Goal: Transaction & Acquisition: Purchase product/service

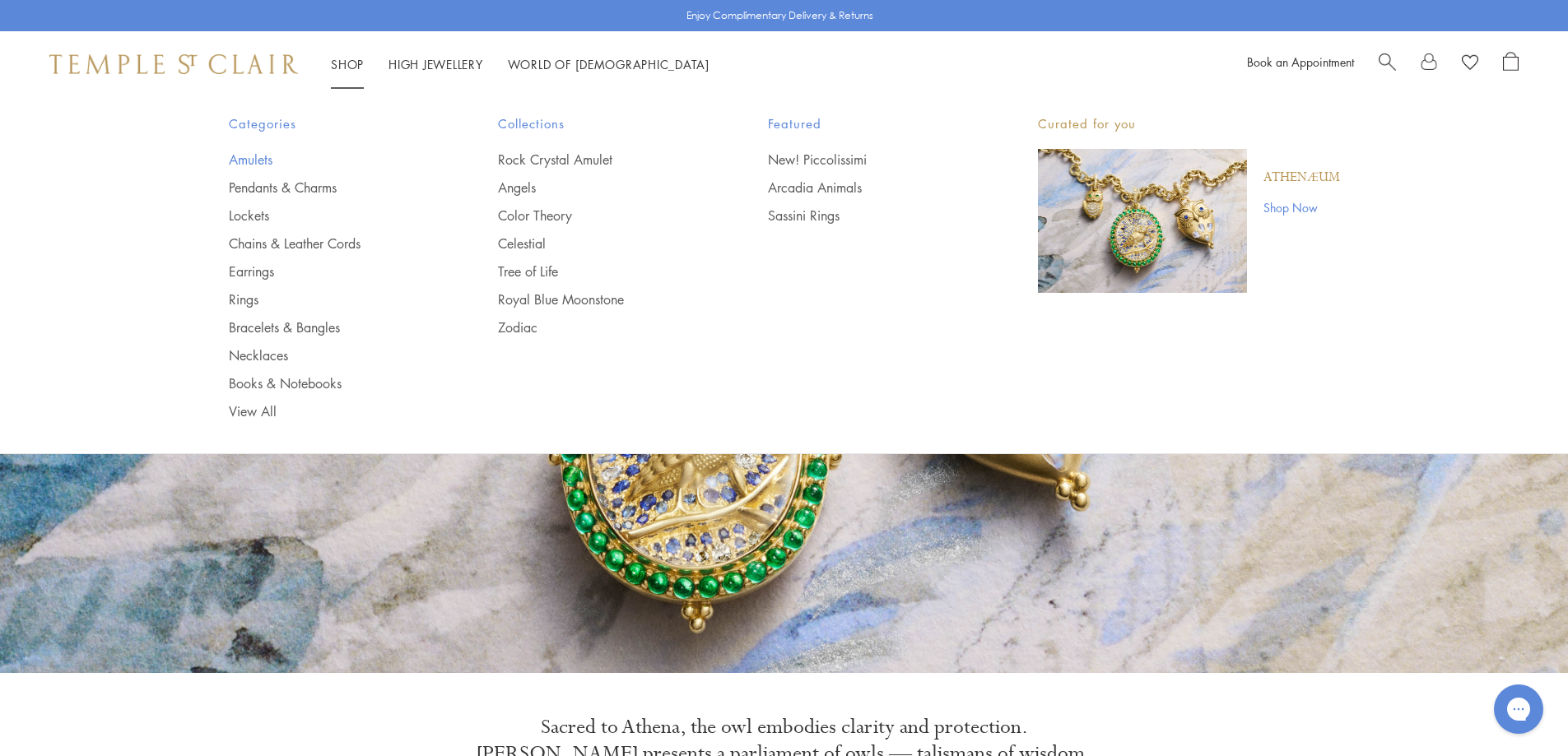
click at [235, 158] on link "Amulets" at bounding box center [330, 159] width 204 height 18
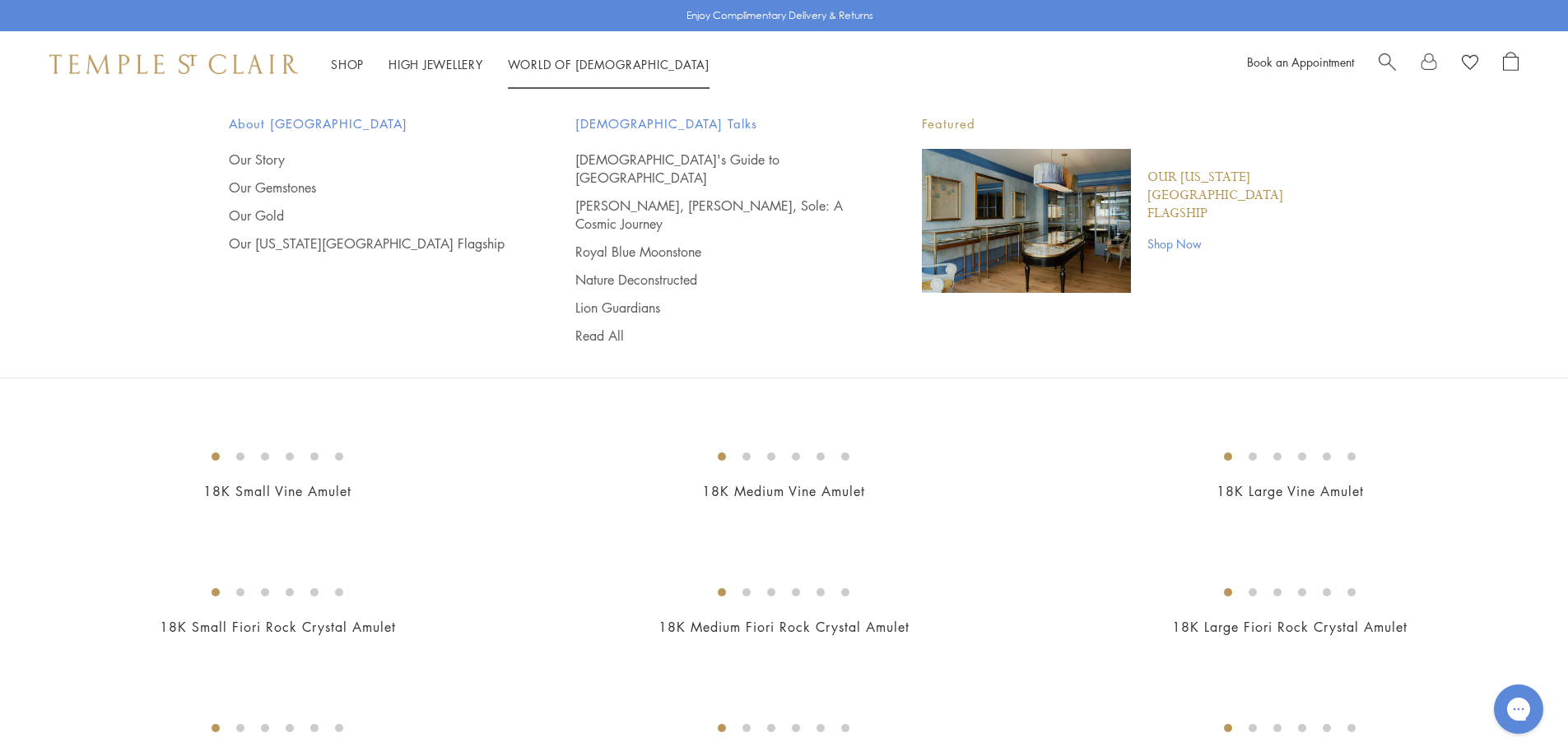
click at [571, 56] on li "World of Temple World of Temple About Temple St. Clair Our Story Our Gemstones …" at bounding box center [609, 64] width 201 height 21
click at [566, 62] on link "World of Temple World of Temple" at bounding box center [609, 64] width 201 height 17
click at [253, 163] on link "Our Story" at bounding box center [368, 159] width 281 height 18
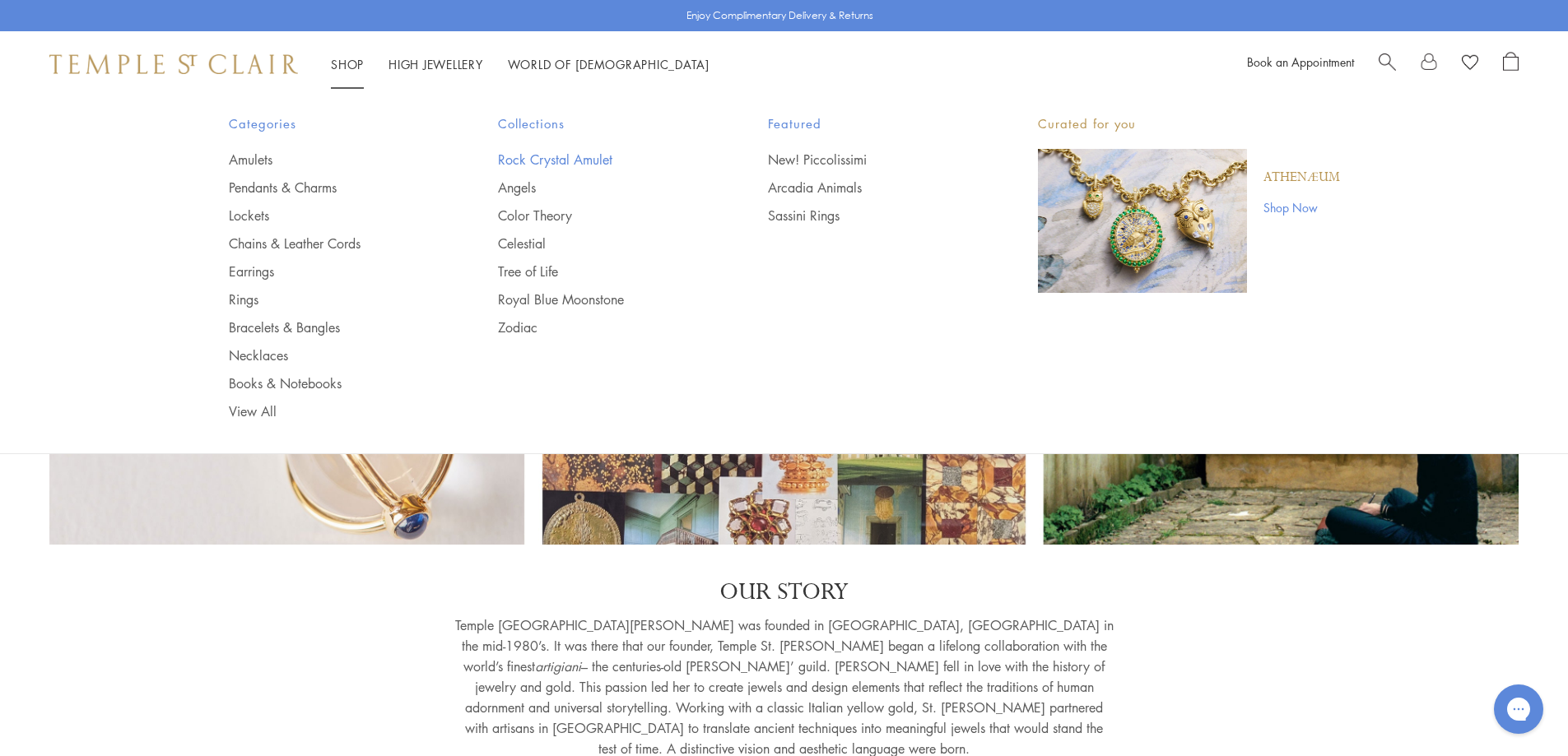
click at [551, 160] on link "Rock Crystal Amulet" at bounding box center [599, 159] width 204 height 18
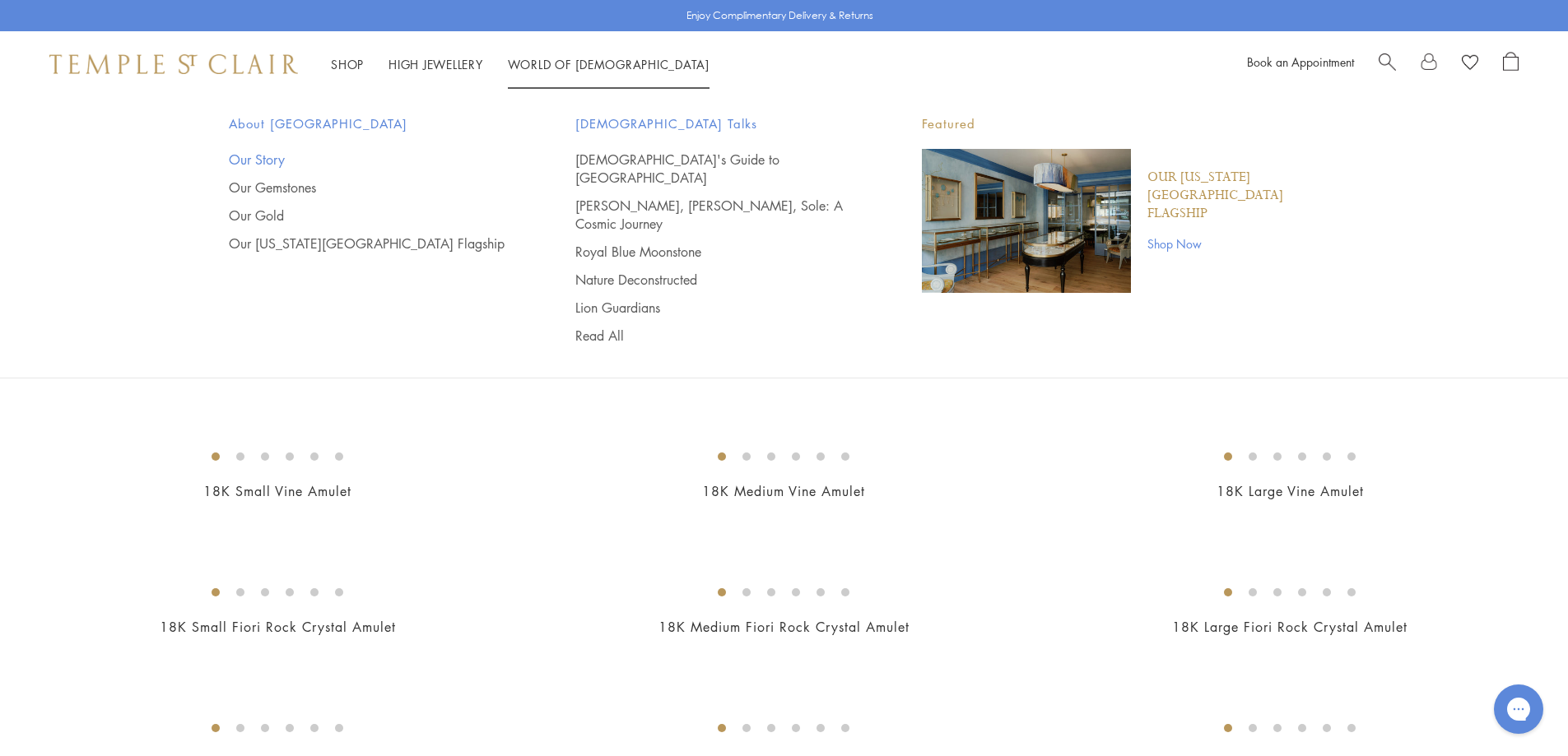
click at [276, 160] on link "Our Story" at bounding box center [368, 159] width 281 height 18
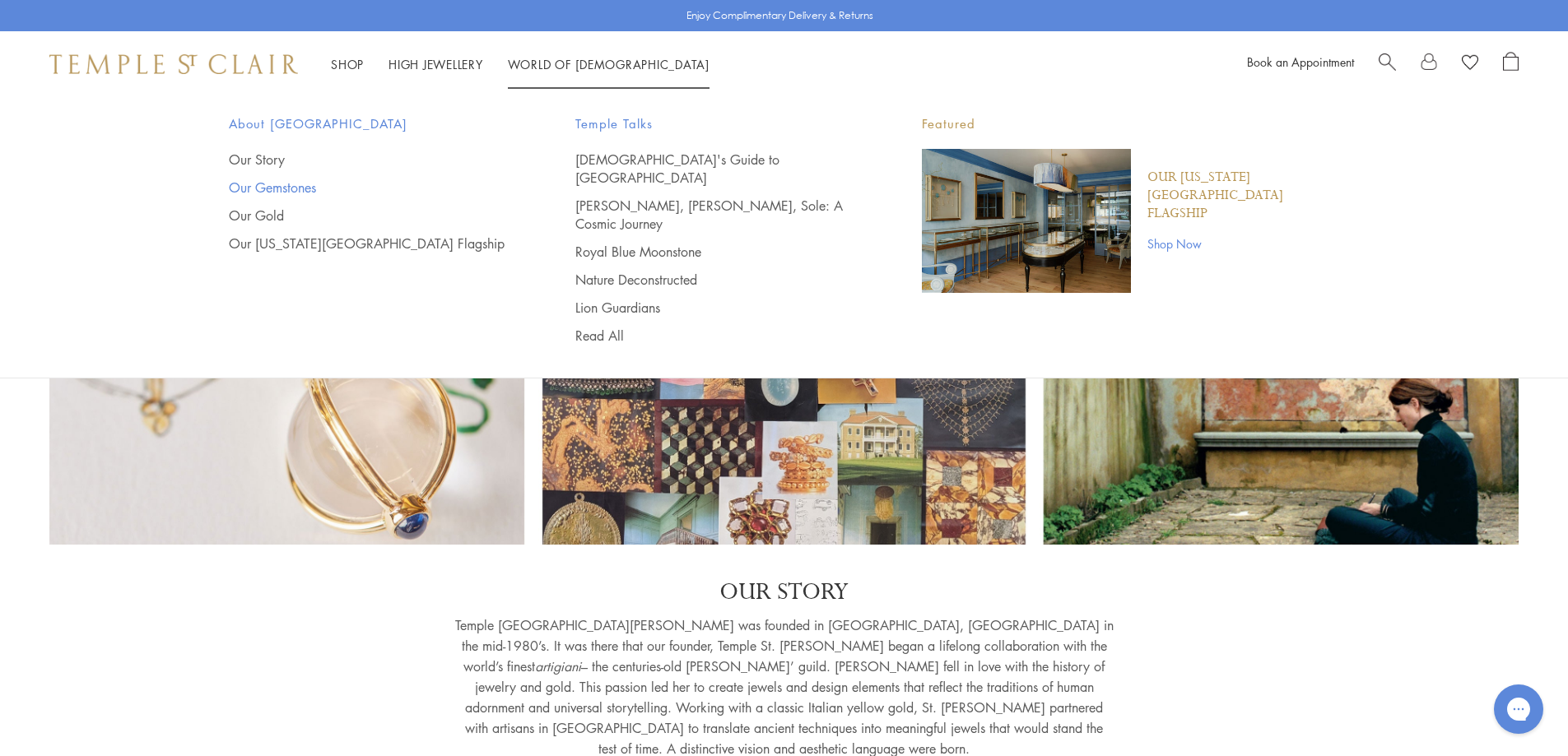
click at [270, 184] on link "Our Gemstones" at bounding box center [368, 187] width 281 height 18
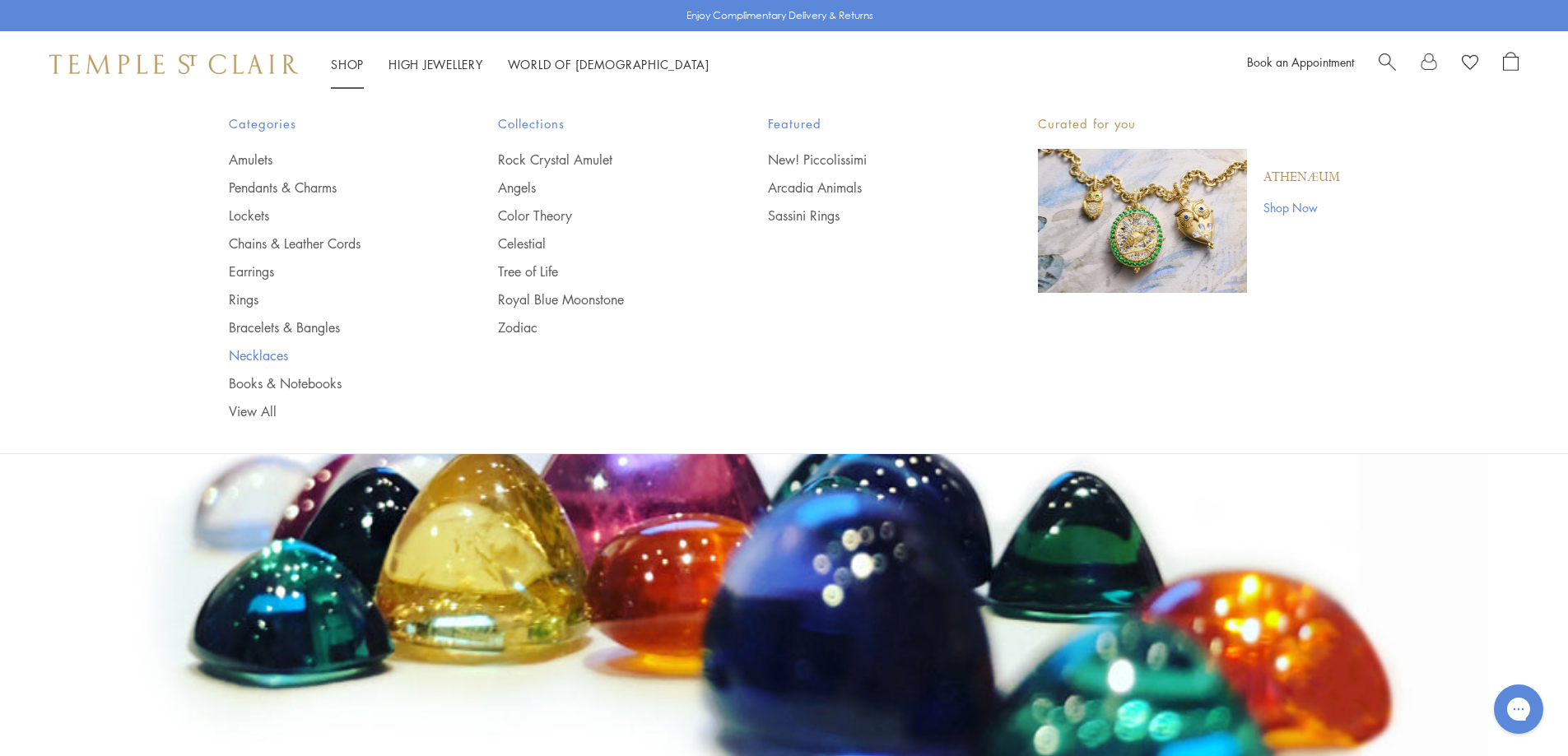
click at [260, 351] on link "Necklaces" at bounding box center [330, 355] width 204 height 18
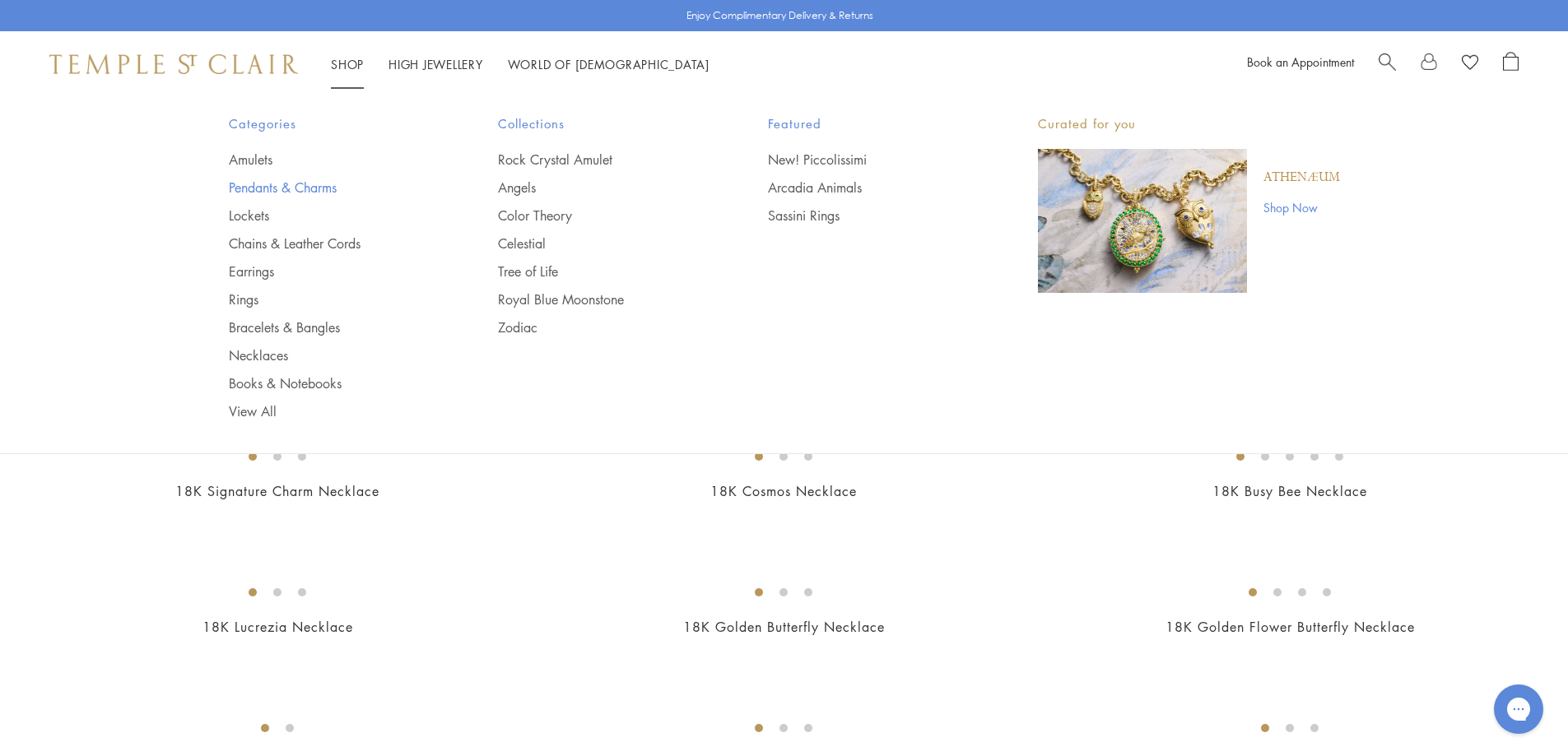
click at [253, 182] on link "Pendants & Charms" at bounding box center [330, 187] width 204 height 18
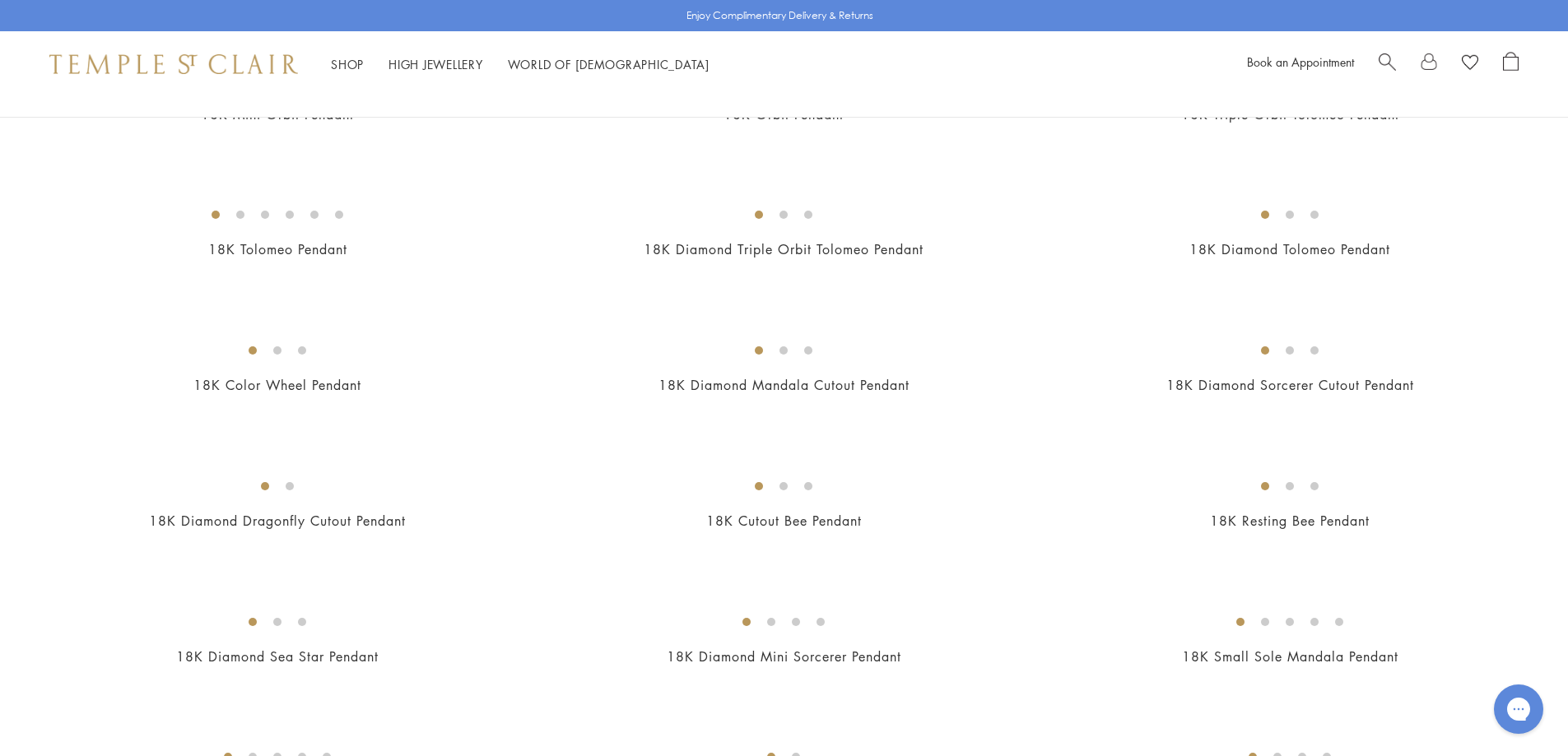
scroll to position [3261, 0]
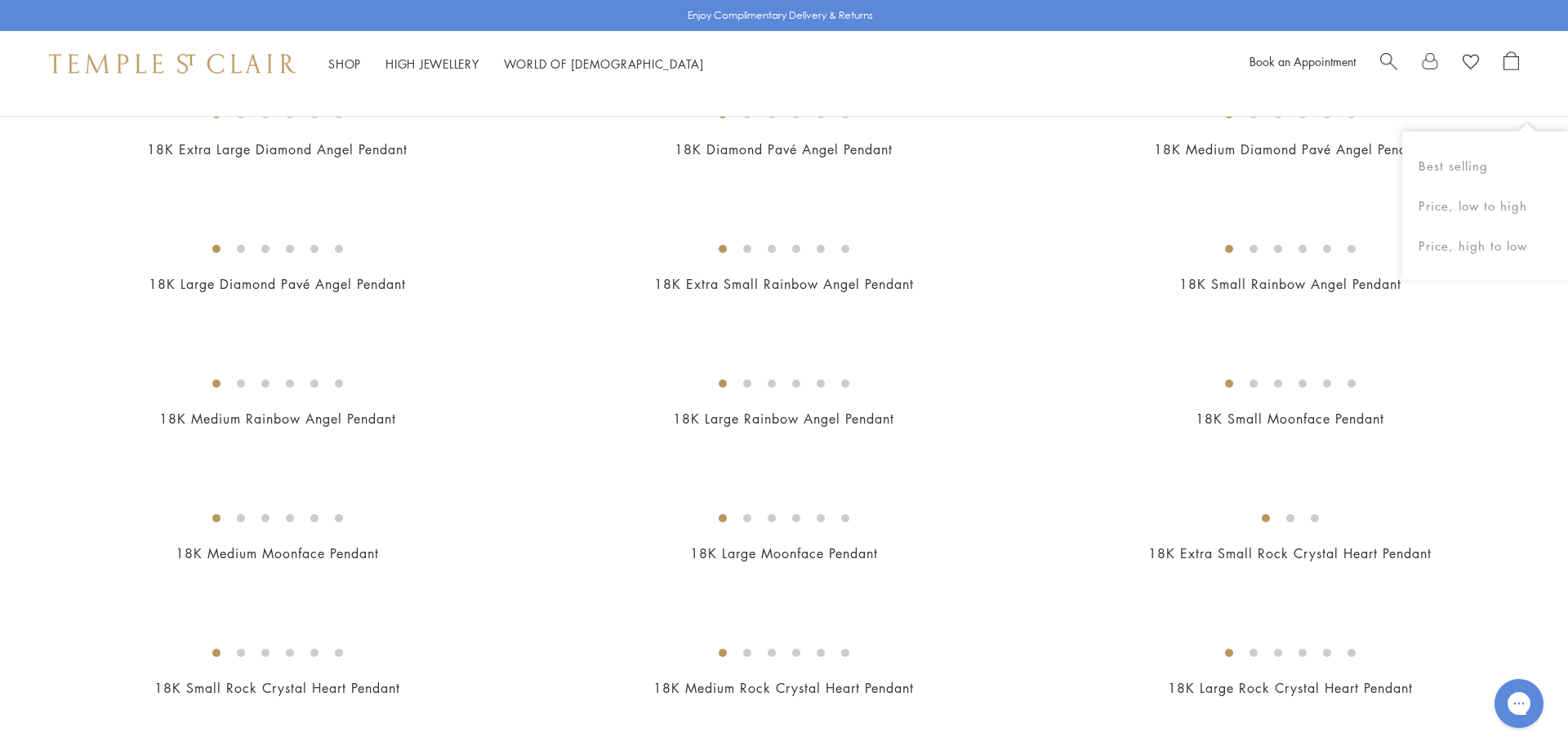
drag, startPoint x: 1562, startPoint y: 31, endPoint x: 1555, endPoint y: -69, distance: 100.2
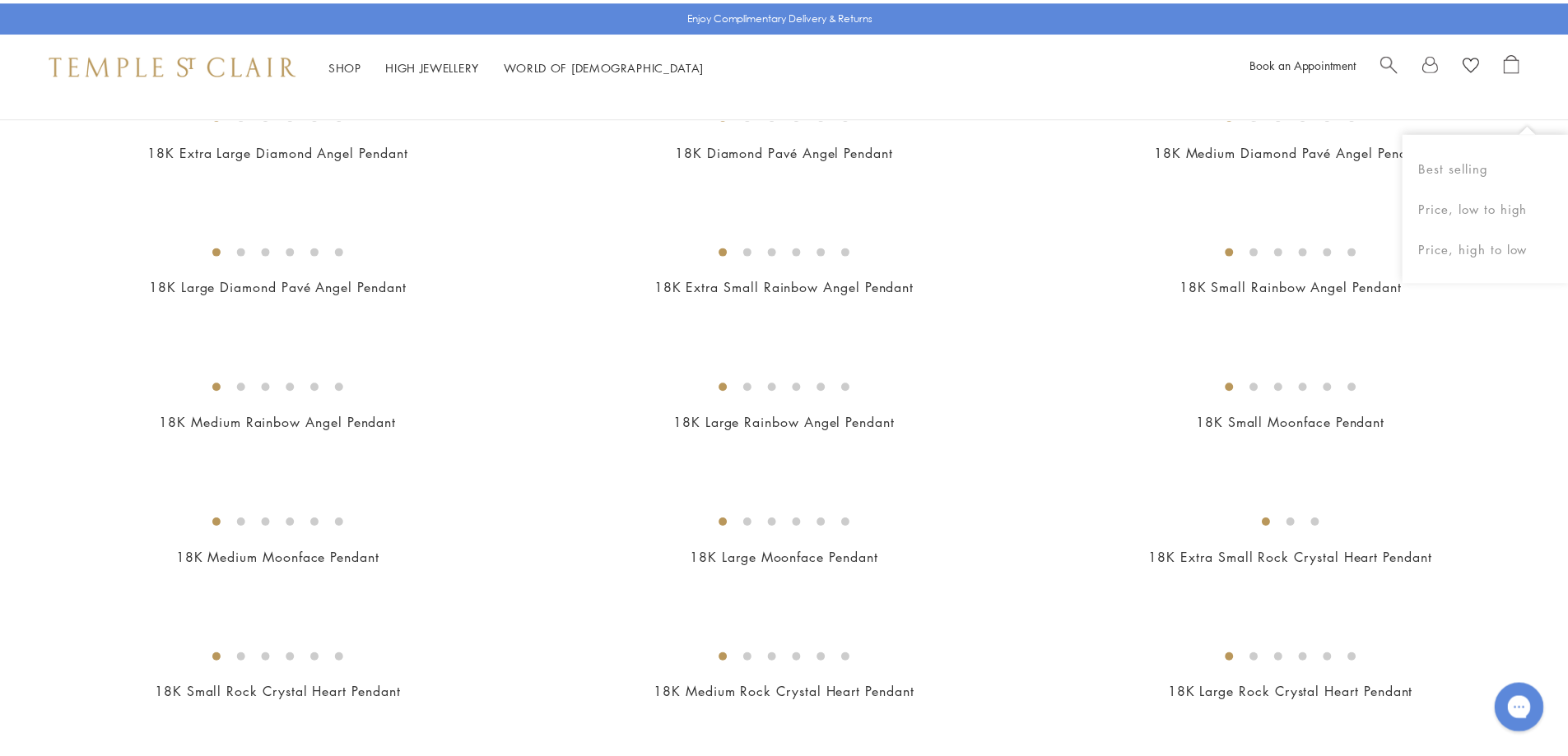
scroll to position [1015, 0]
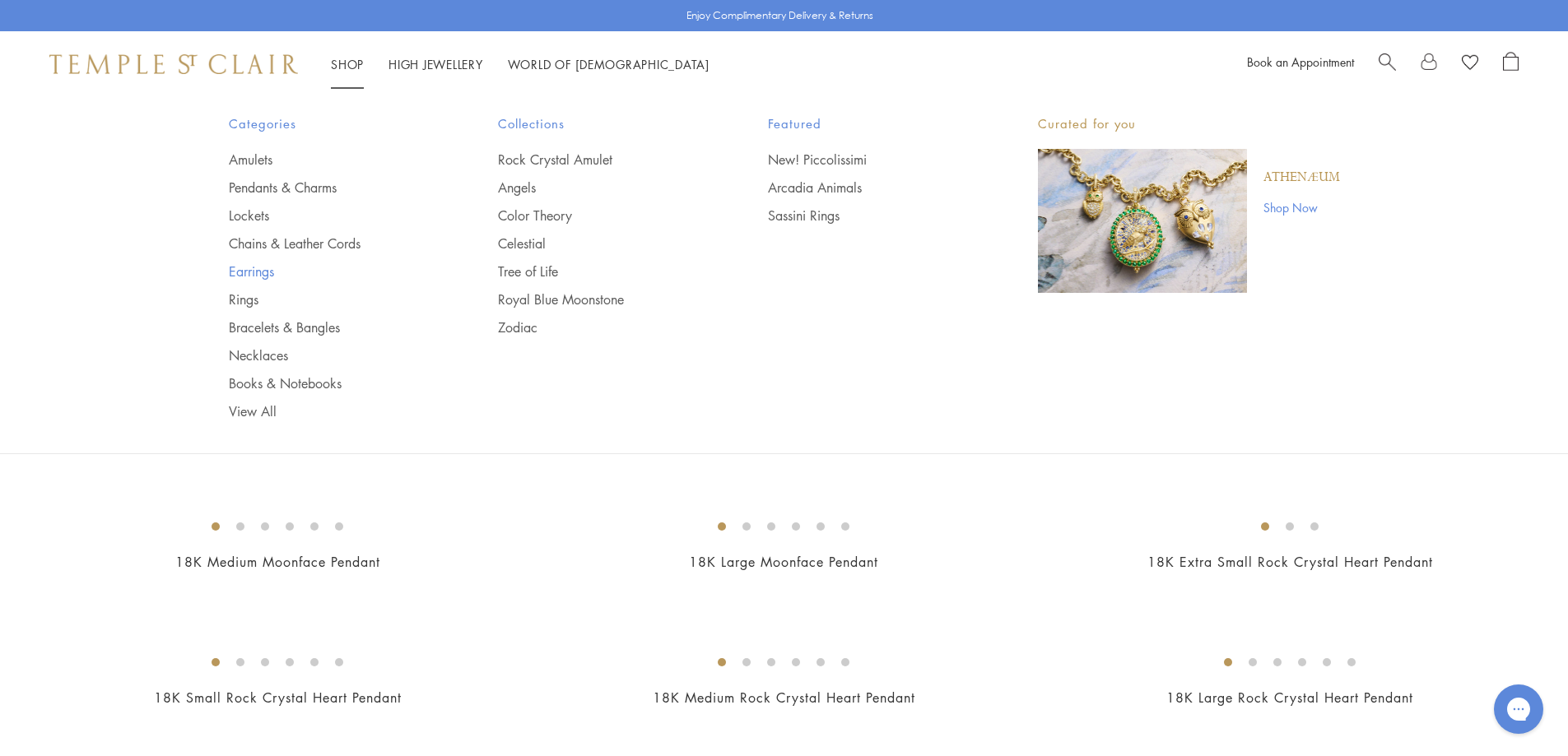
click at [248, 274] on link "Earrings" at bounding box center [330, 271] width 204 height 18
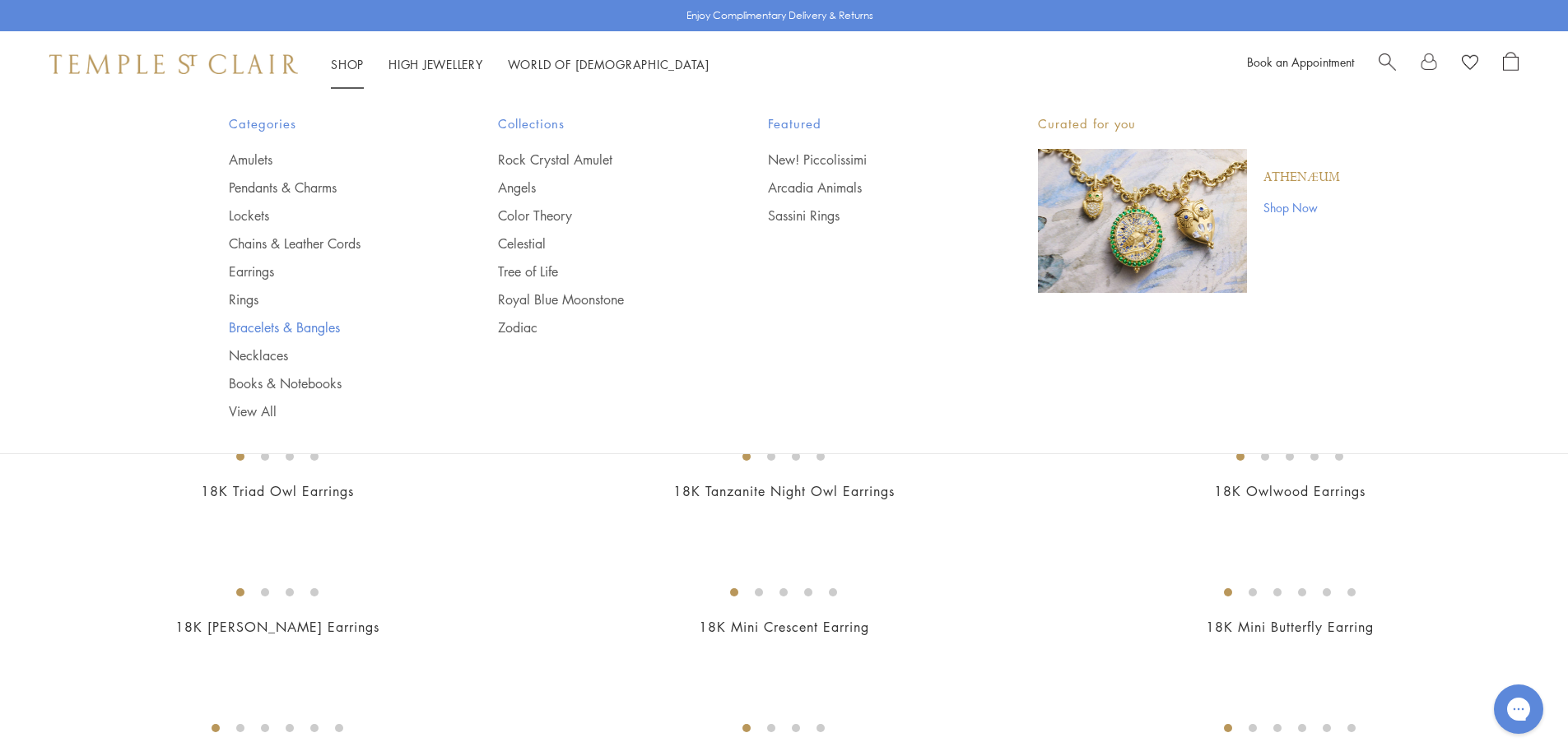
click at [269, 327] on link "Bracelets & Bangles" at bounding box center [330, 327] width 204 height 18
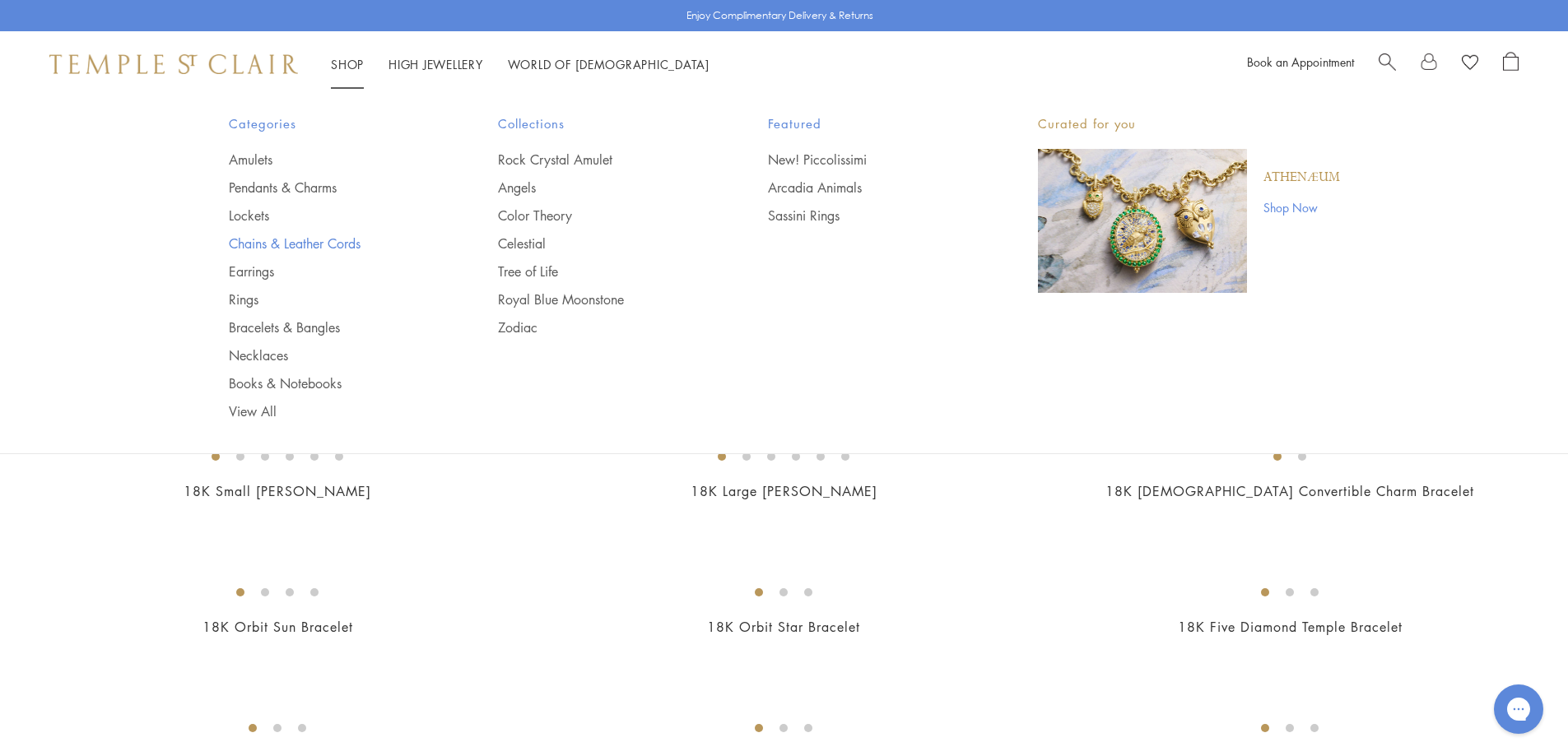
click at [309, 240] on link "Chains & Leather Cords" at bounding box center [330, 243] width 204 height 18
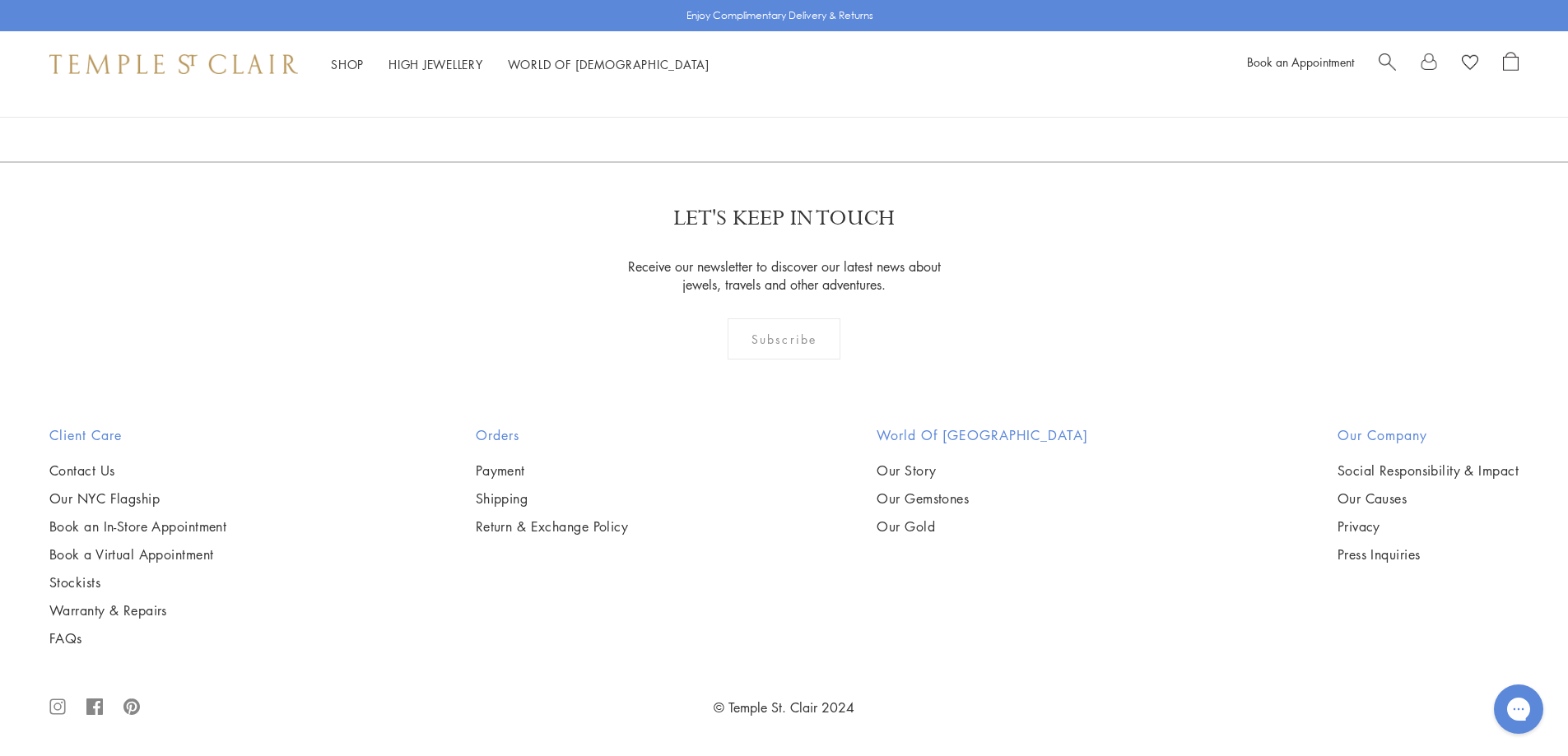
scroll to position [2424, 0]
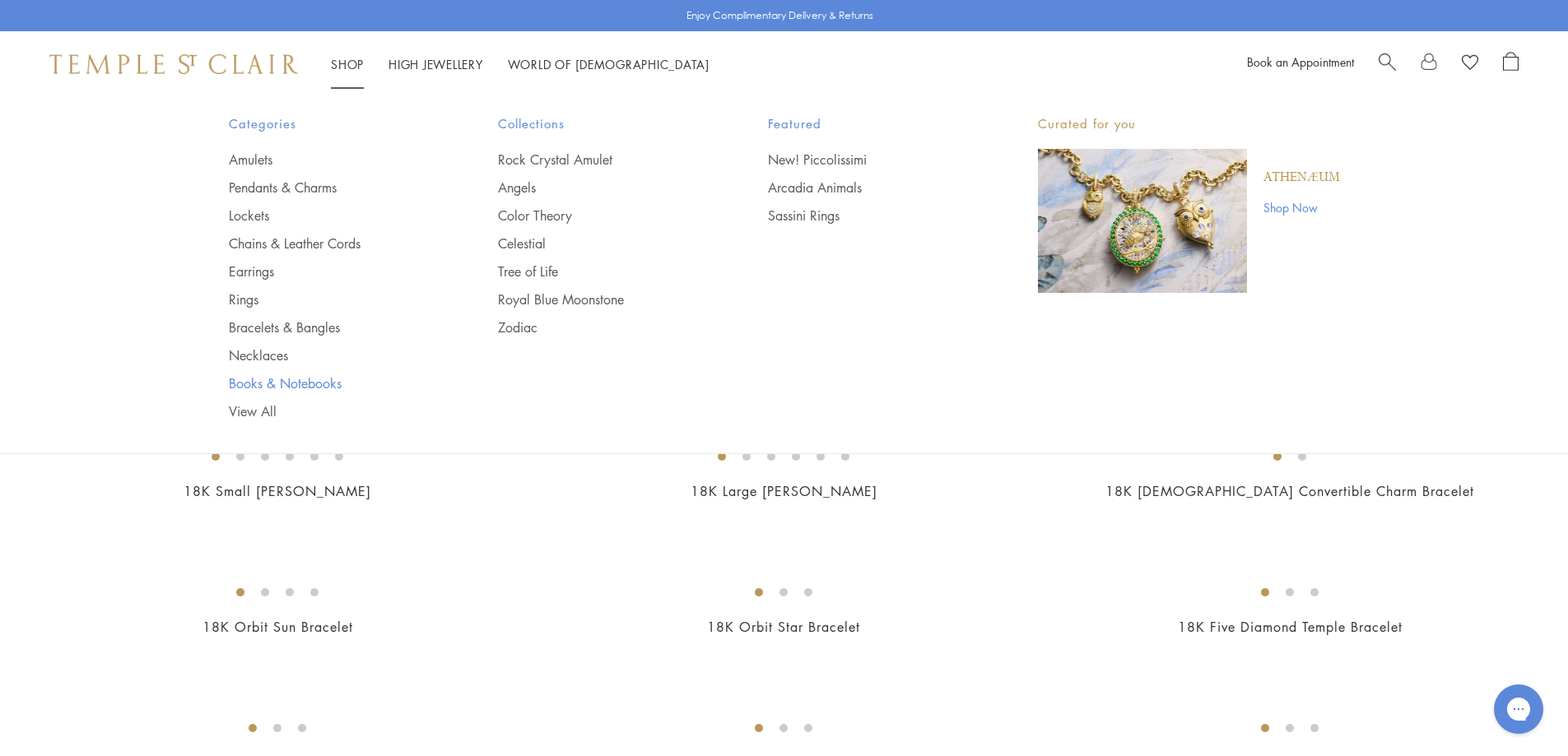
click at [264, 380] on link "Books & Notebooks" at bounding box center [330, 383] width 204 height 18
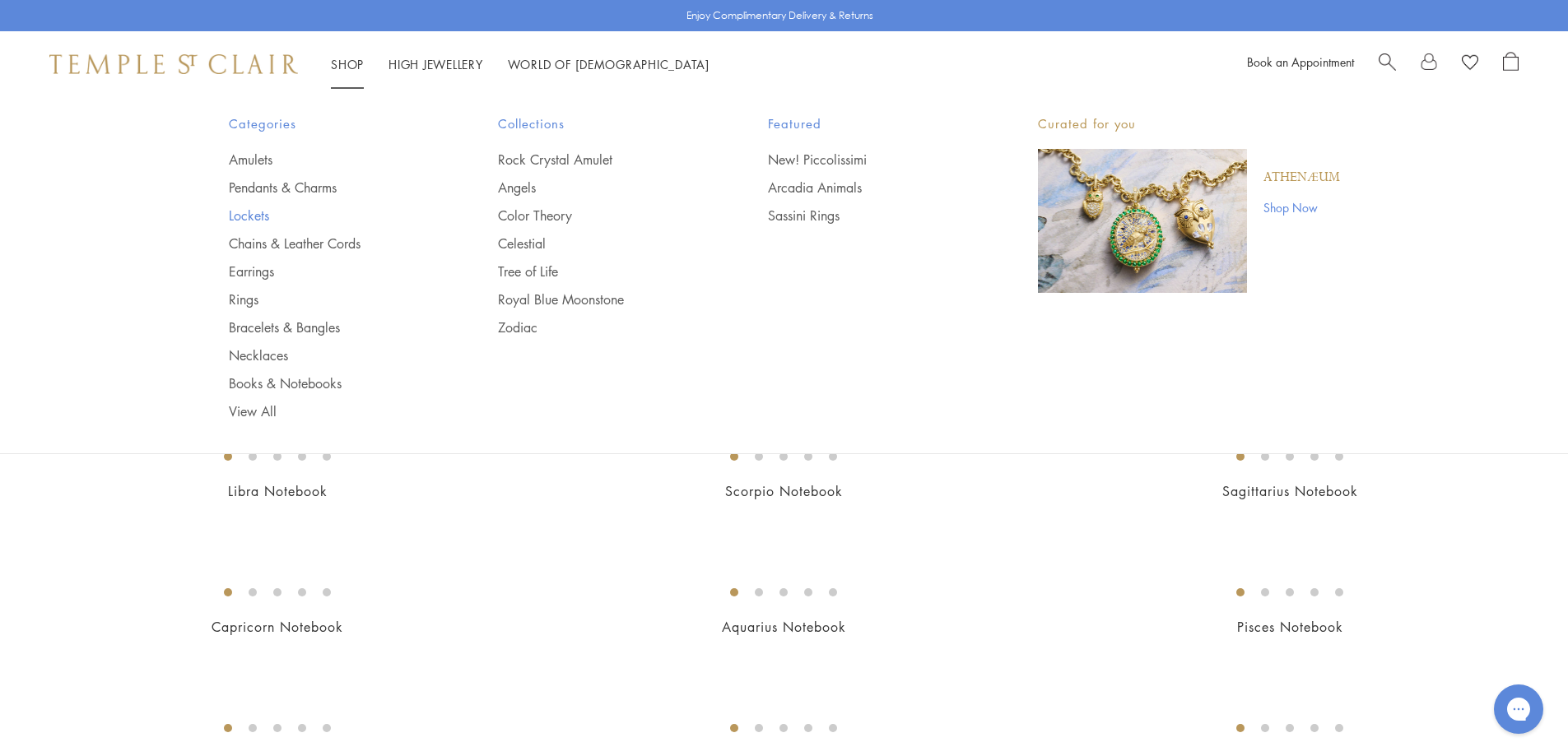
click at [249, 214] on link "Lockets" at bounding box center [330, 215] width 204 height 18
click at [253, 158] on link "Amulets" at bounding box center [330, 159] width 204 height 18
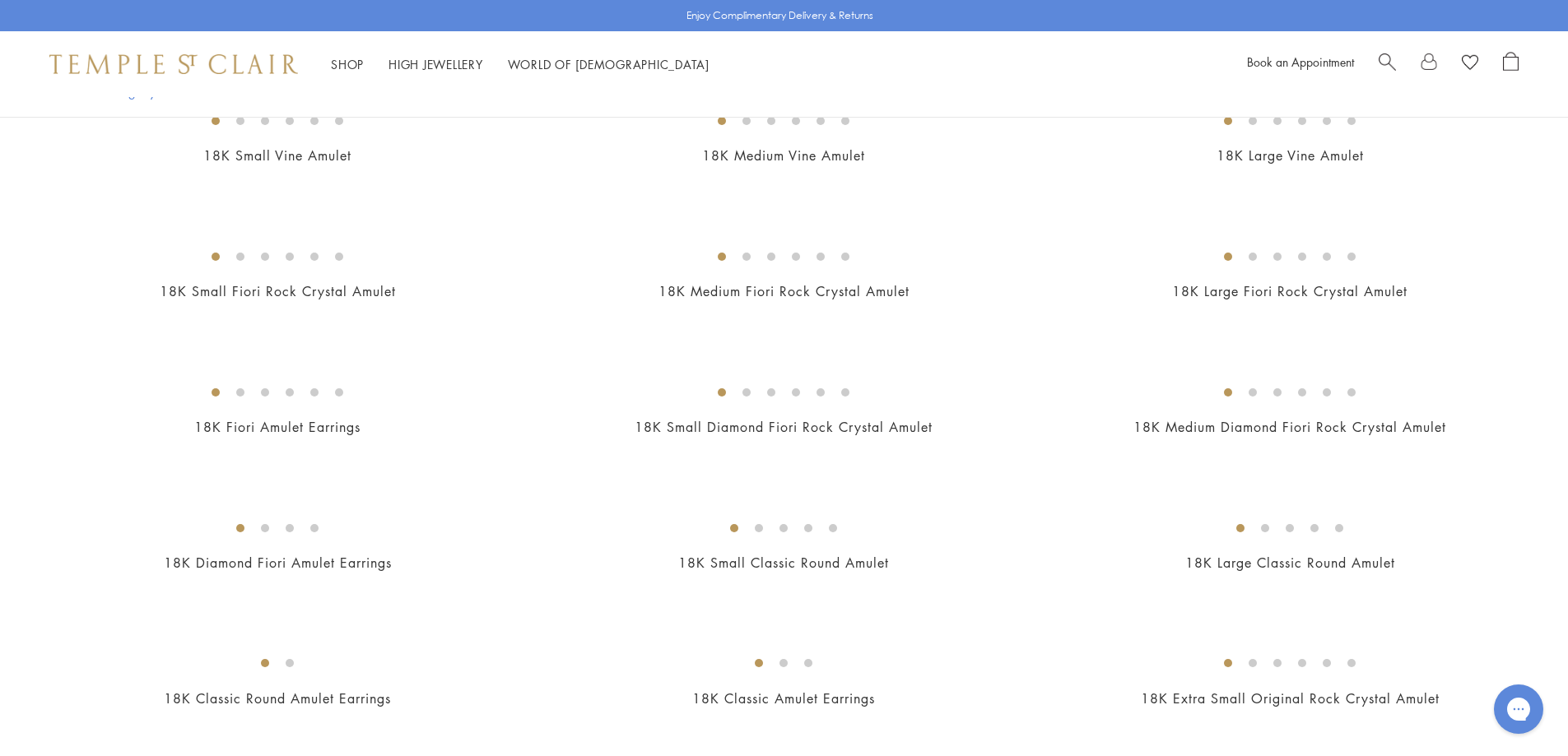
scroll to position [352, 0]
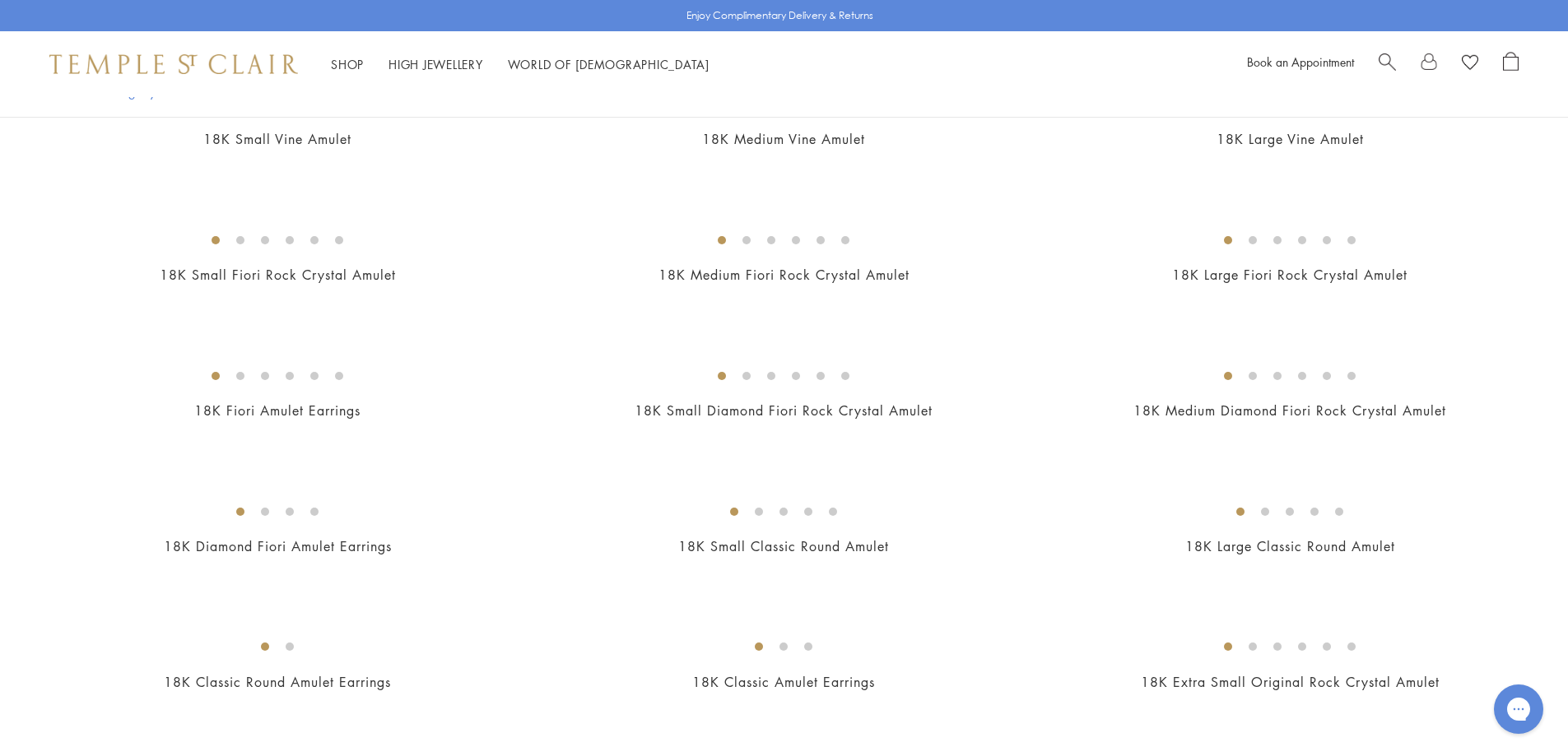
drag, startPoint x: 1571, startPoint y: 32, endPoint x: 1571, endPoint y: 48, distance: 16.0
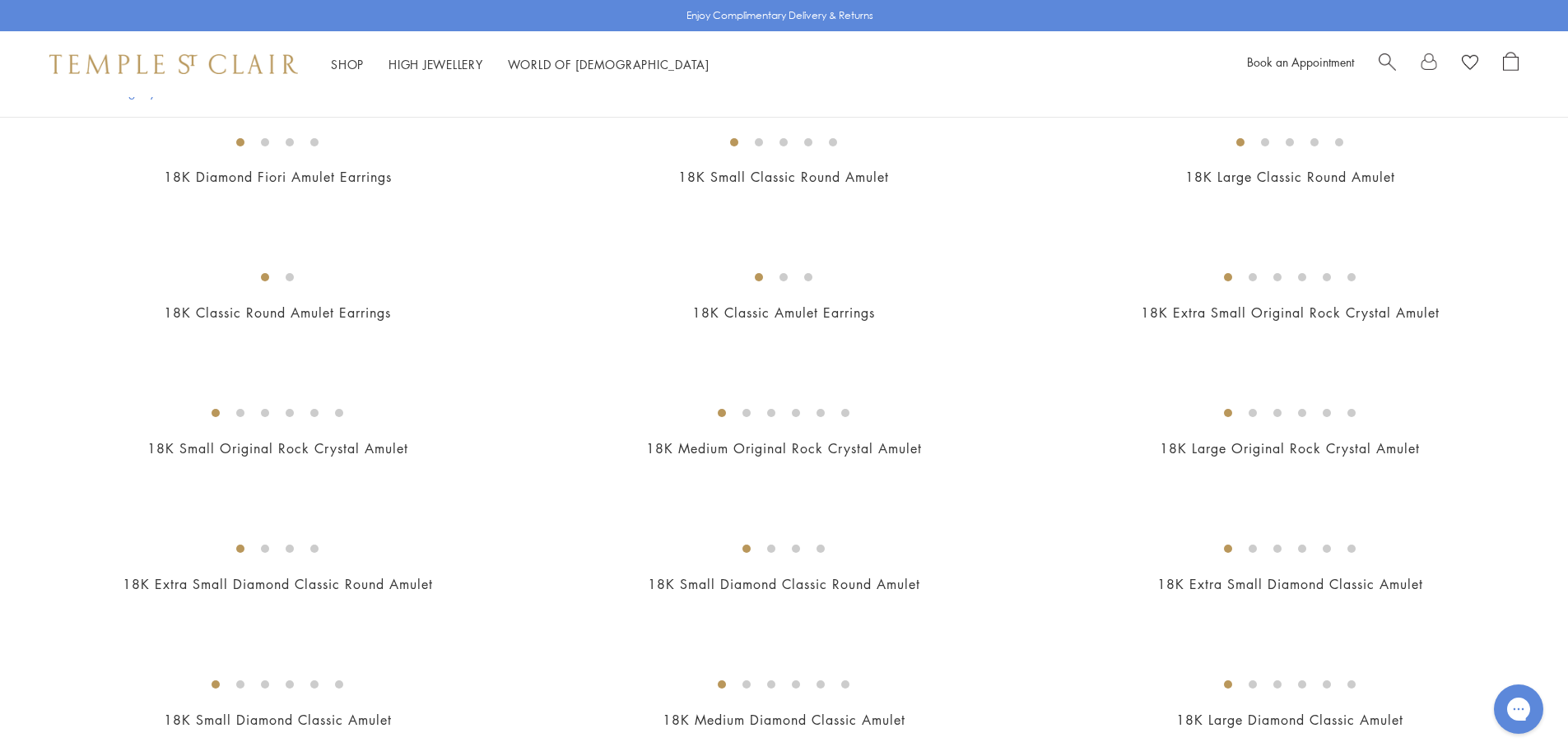
scroll to position [0, 0]
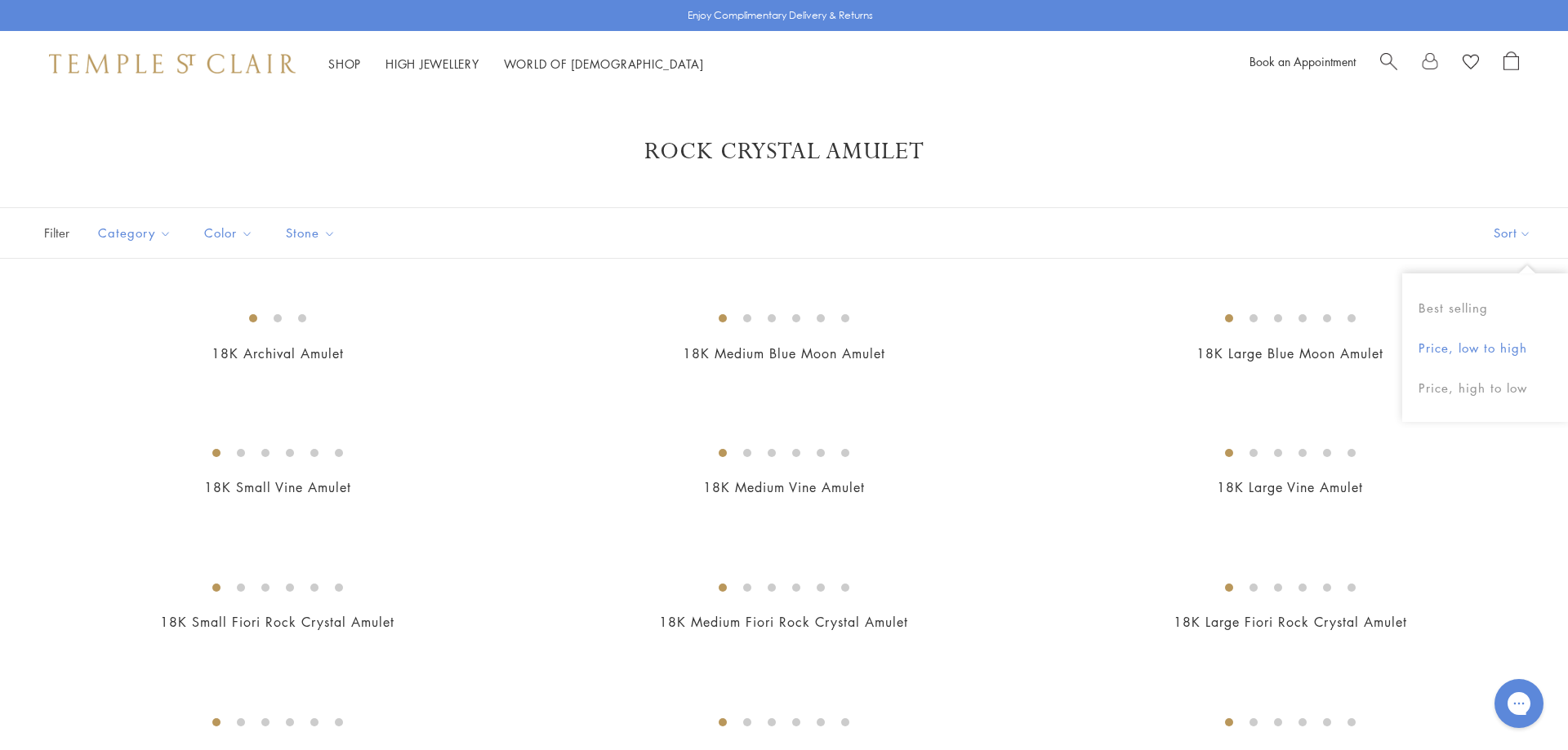
click at [1476, 351] on button "Price, low to high" at bounding box center [1485, 348] width 166 height 40
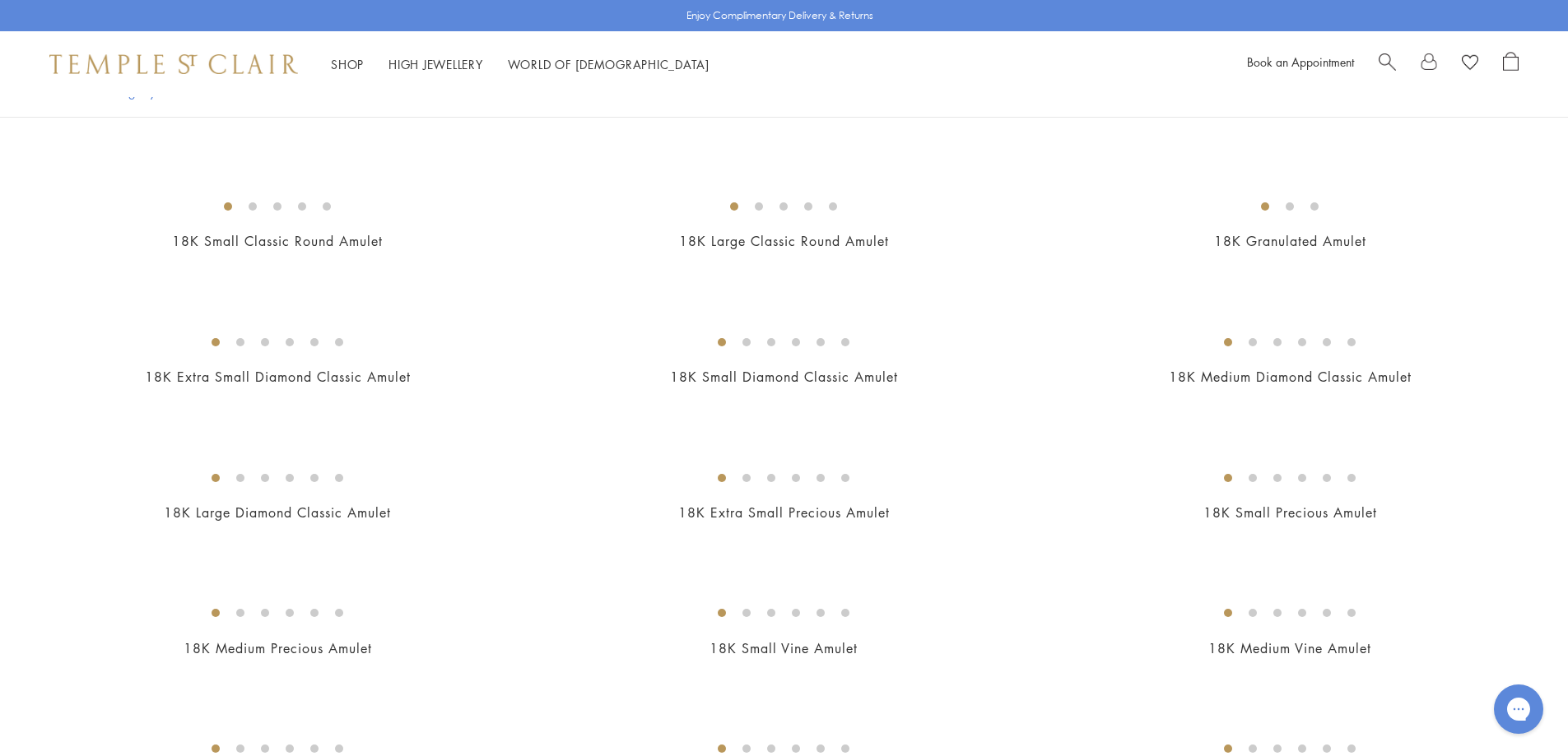
scroll to position [302, 0]
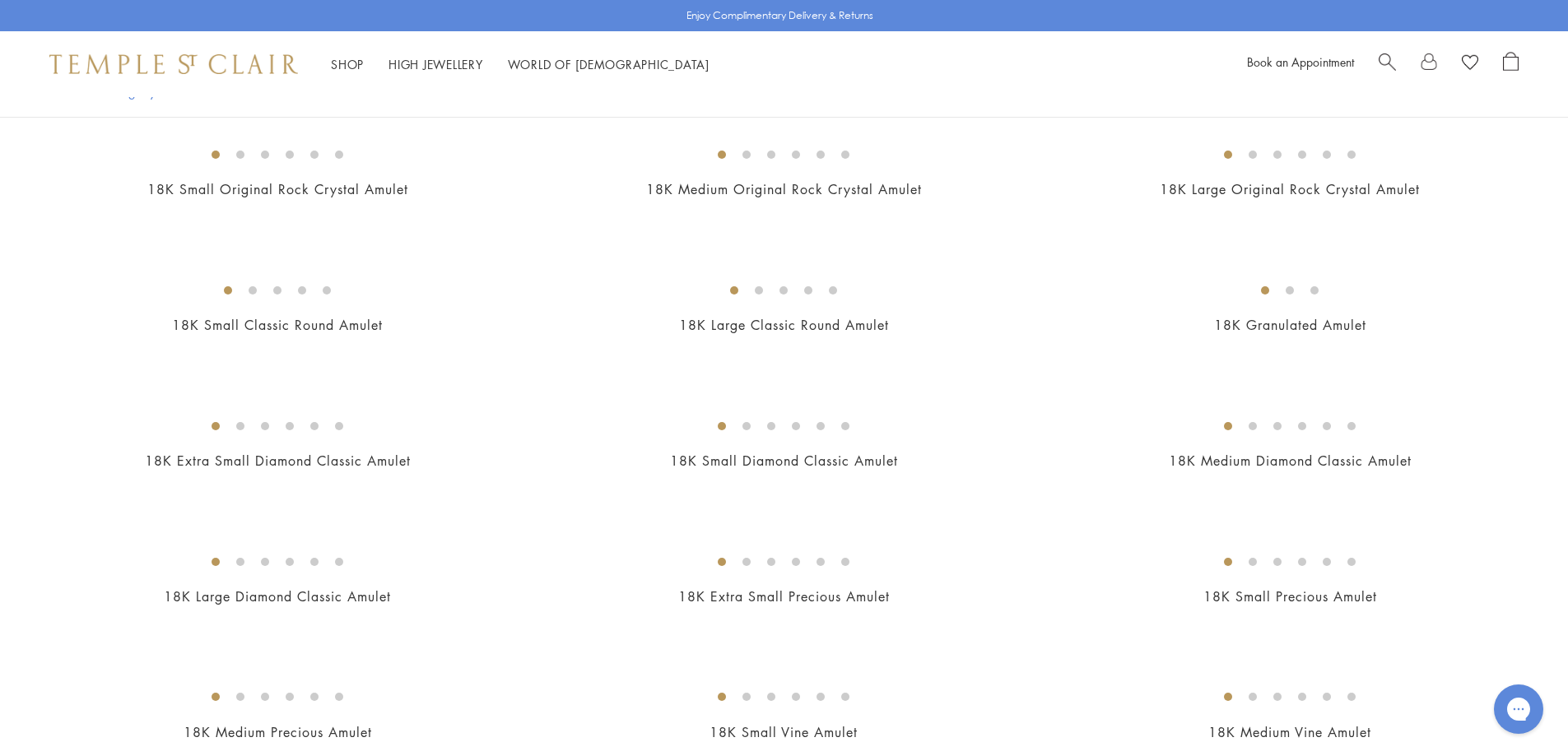
click at [1238, 63] on link "18K Extra Small Original Rock Crystal Amulet" at bounding box center [1289, 54] width 298 height 18
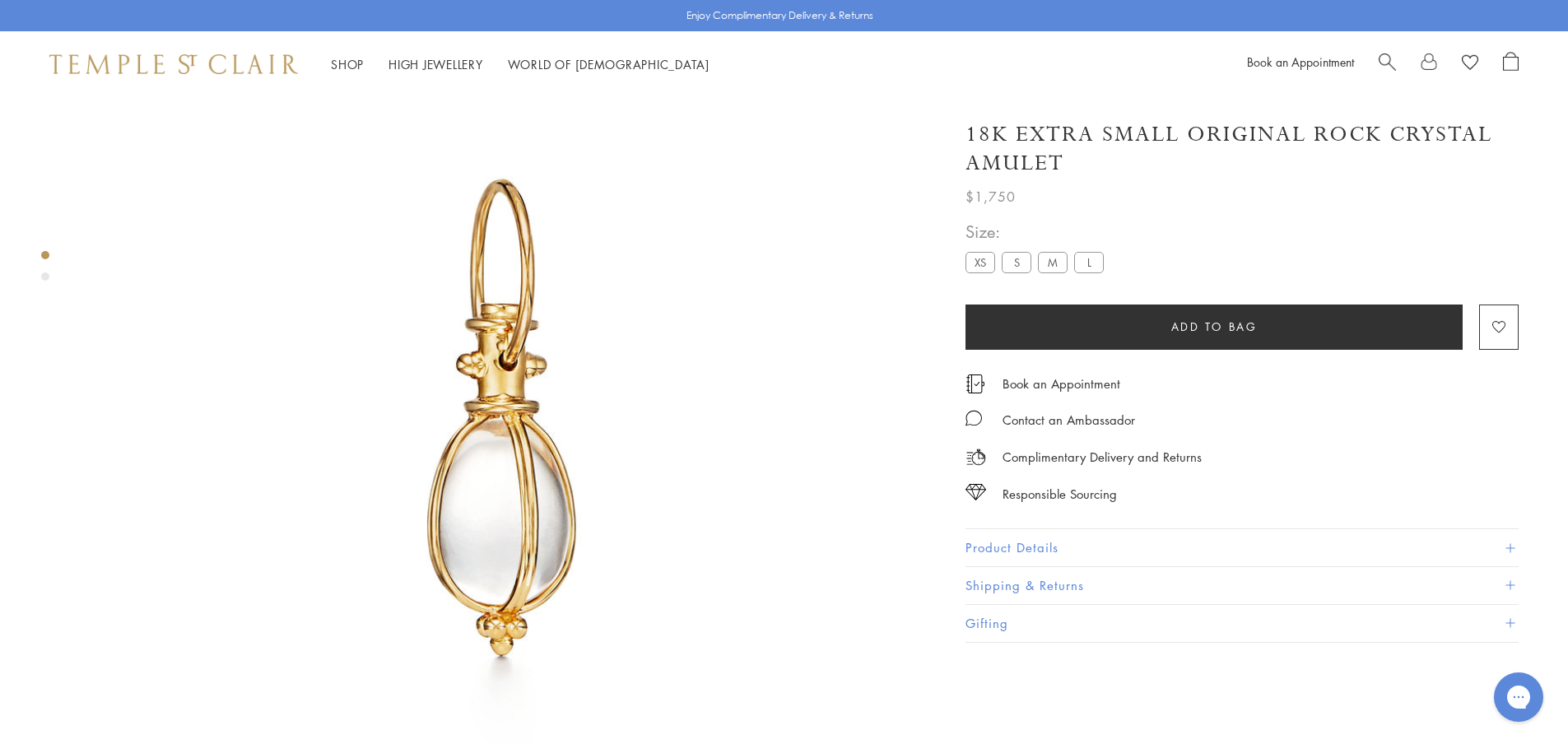
click at [1009, 261] on label "S" at bounding box center [1016, 262] width 30 height 21
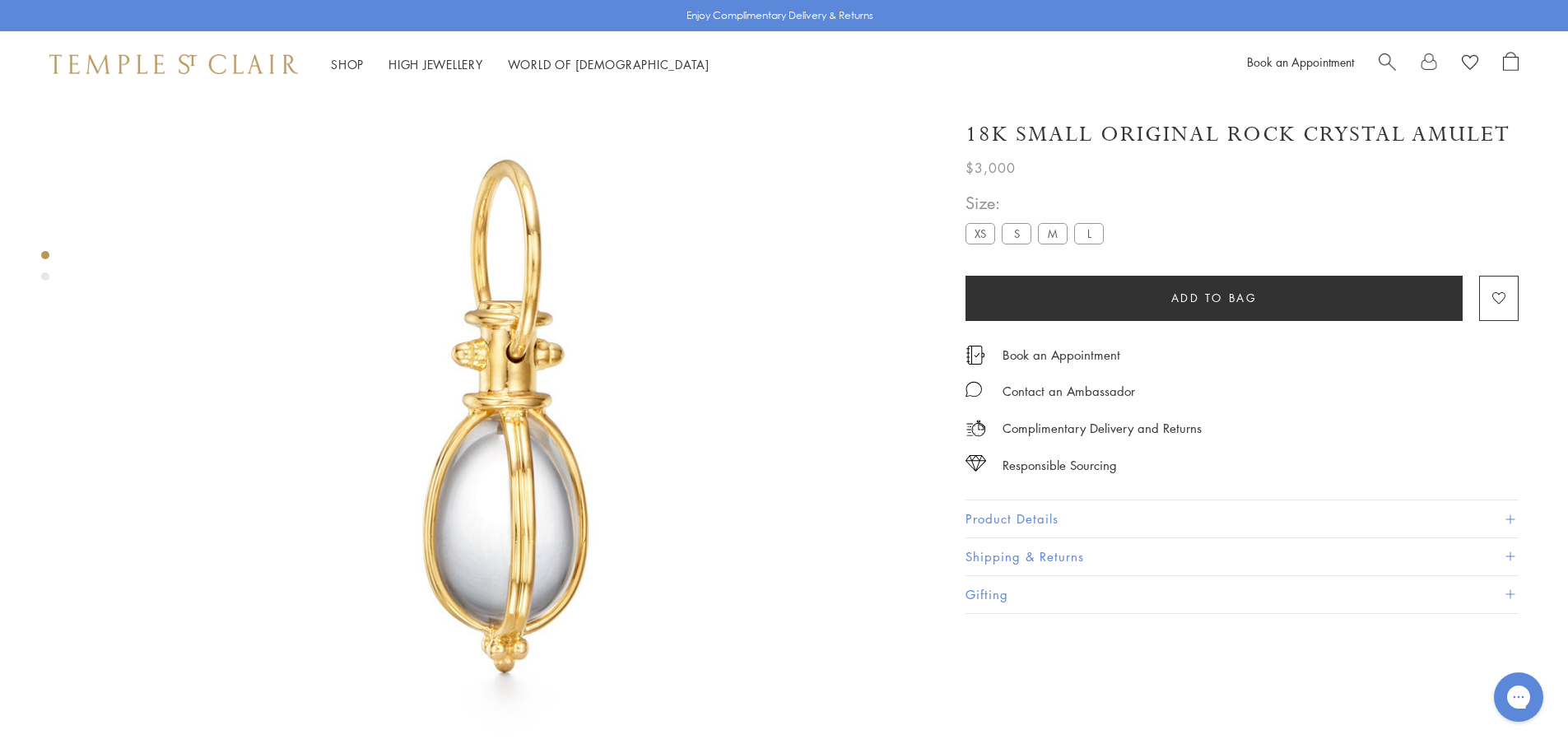
click at [1055, 239] on label "M" at bounding box center [1052, 233] width 30 height 21
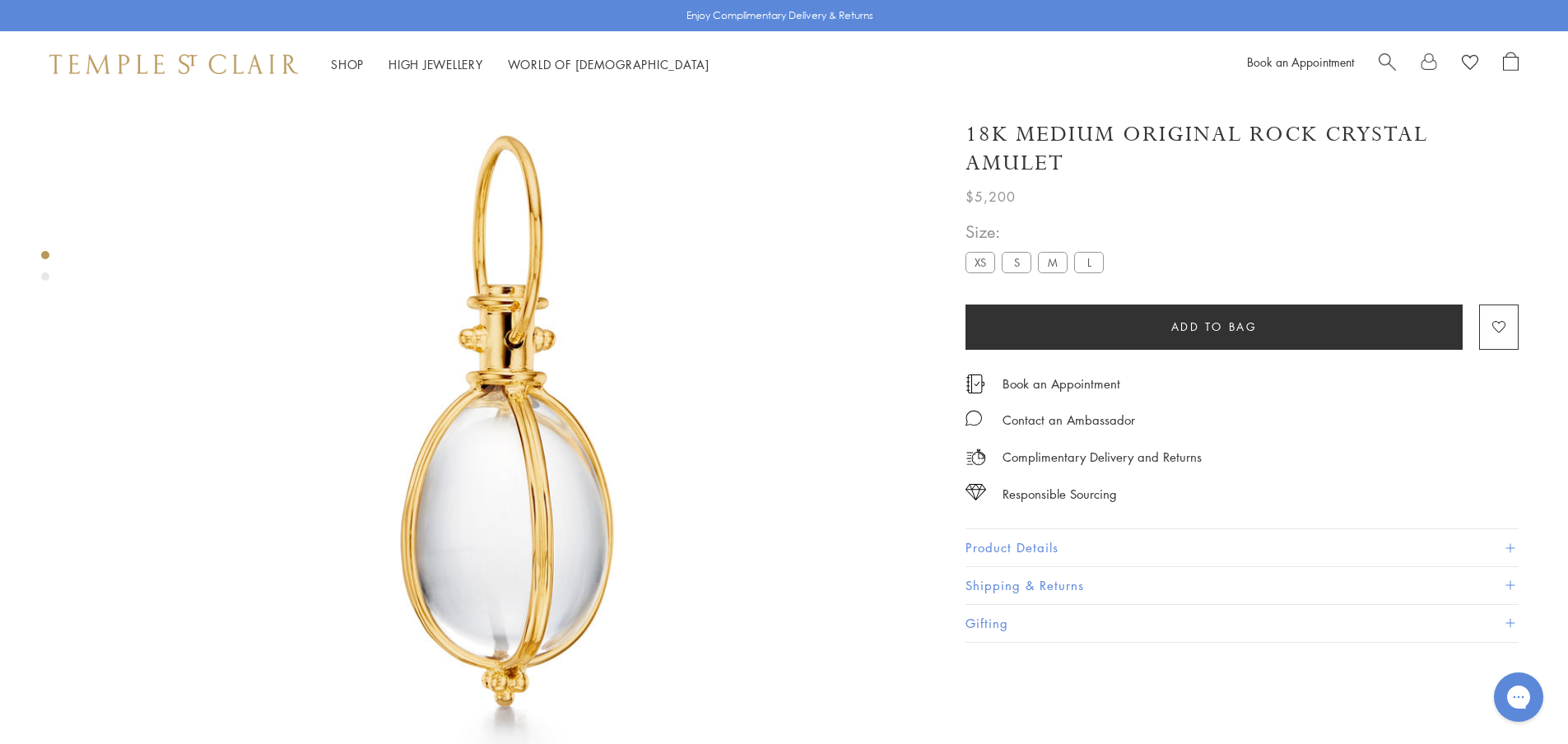
click at [1085, 268] on label "L" at bounding box center [1089, 262] width 30 height 21
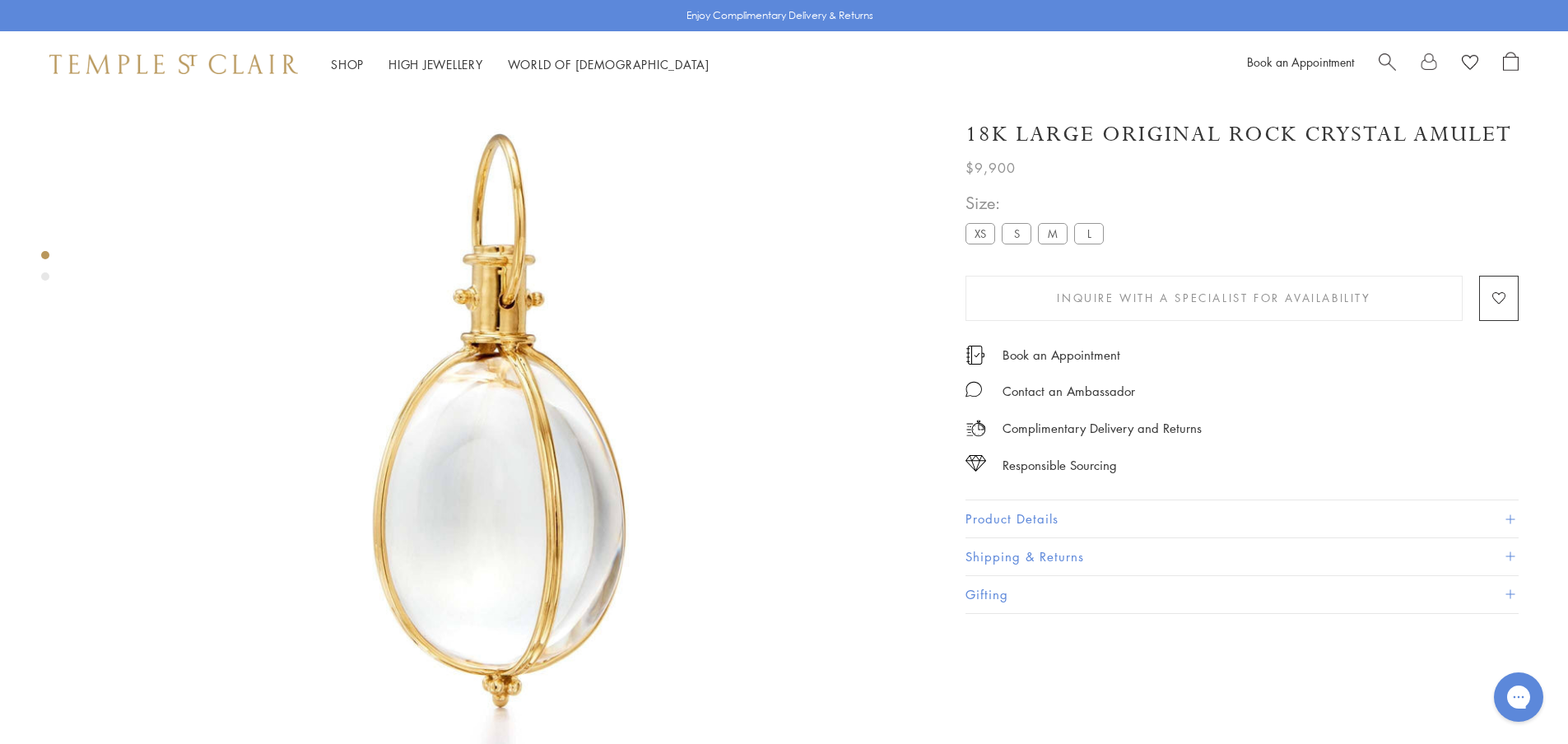
click at [982, 239] on label "XS" at bounding box center [980, 233] width 30 height 21
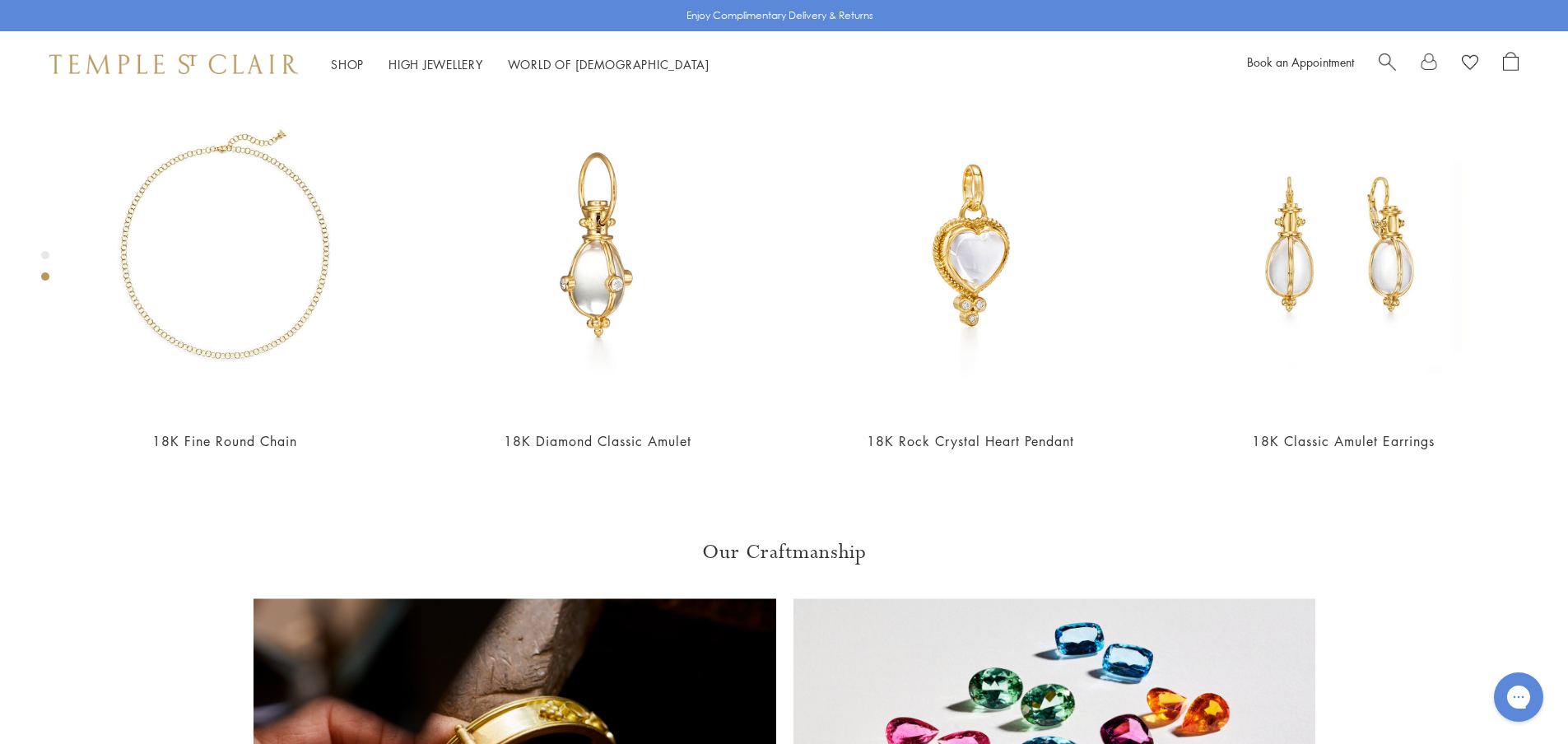
scroll to position [827, 0]
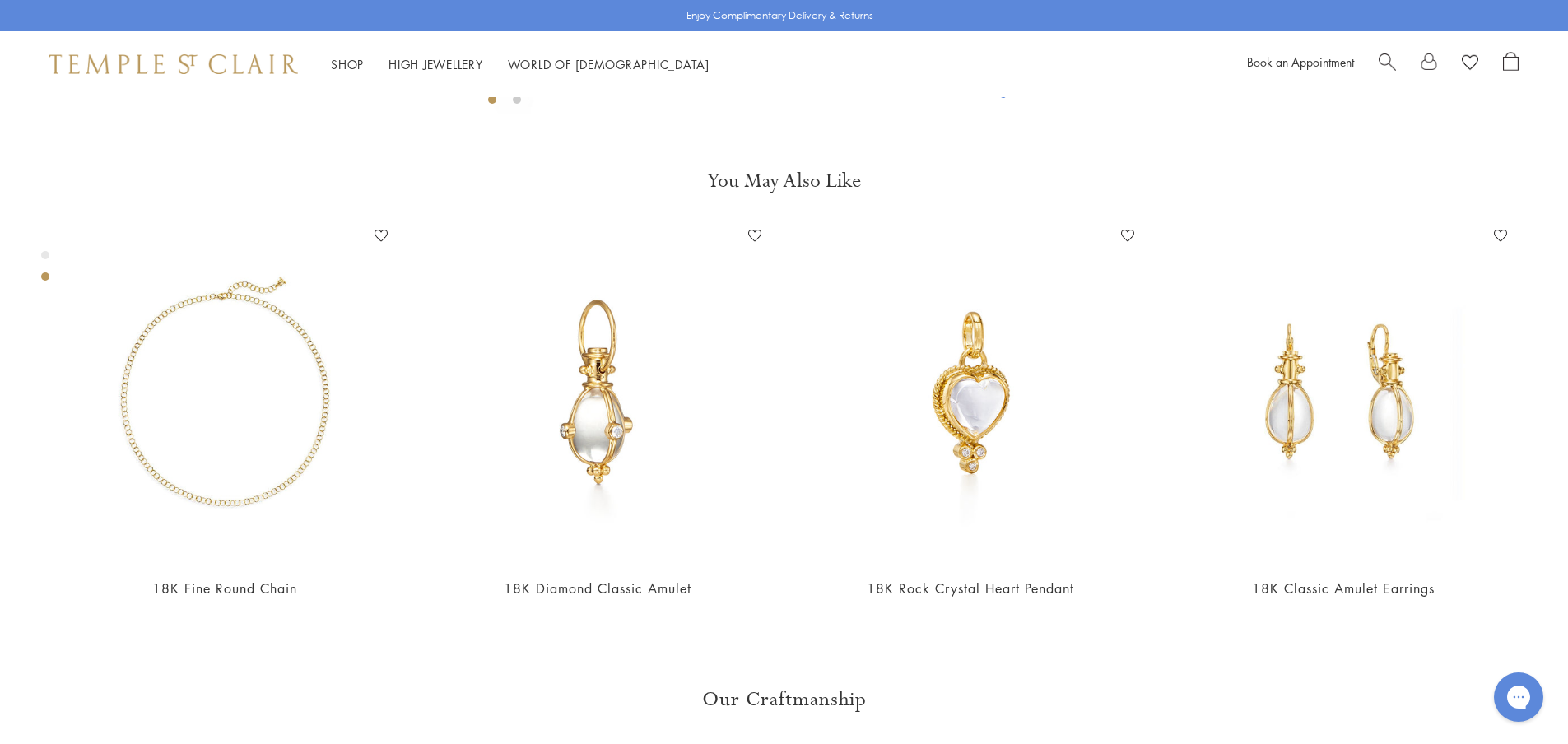
click at [1502, 34] on button "Product Details" at bounding box center [1241, 15] width 553 height 37
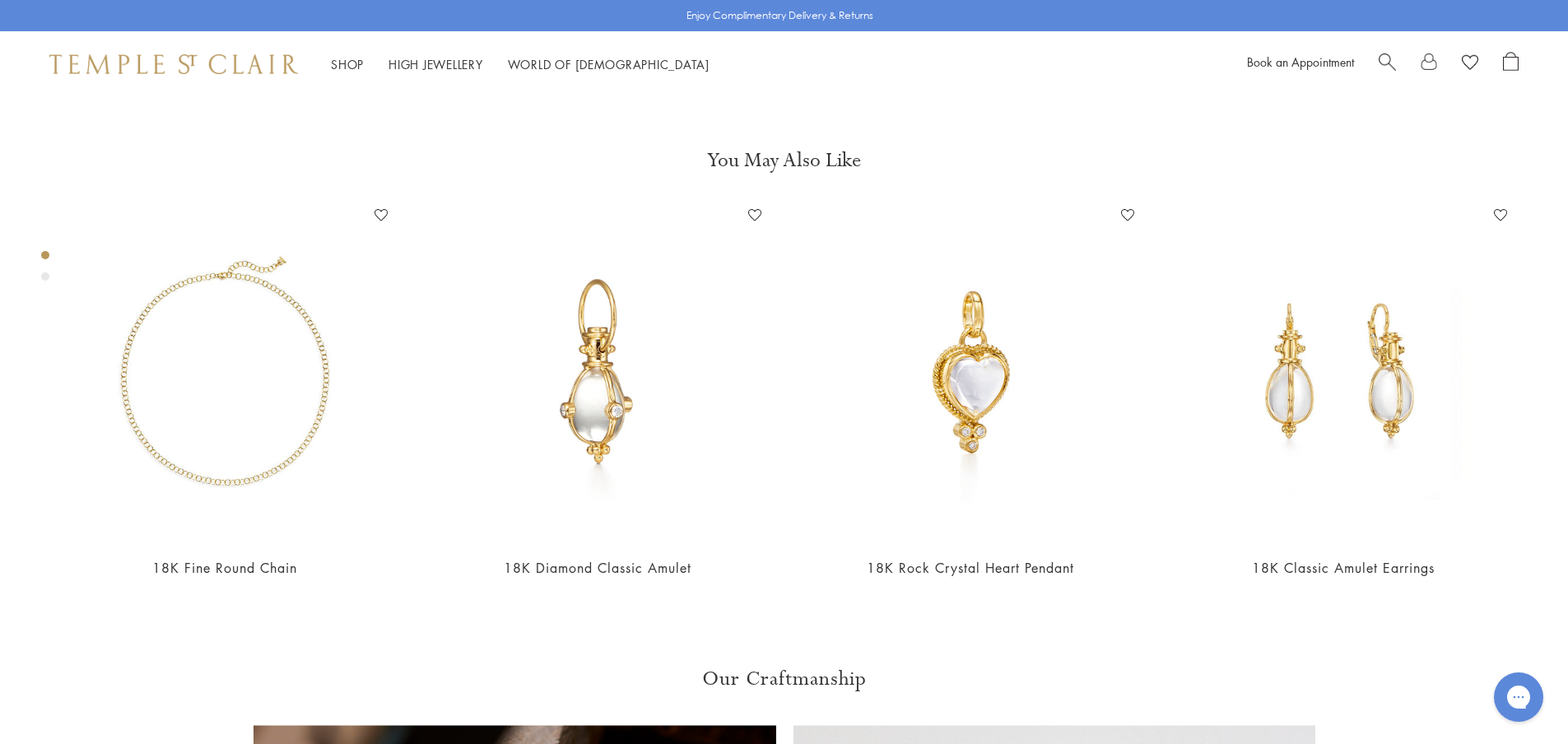
scroll to position [0, 0]
